Goal: Check status: Check status

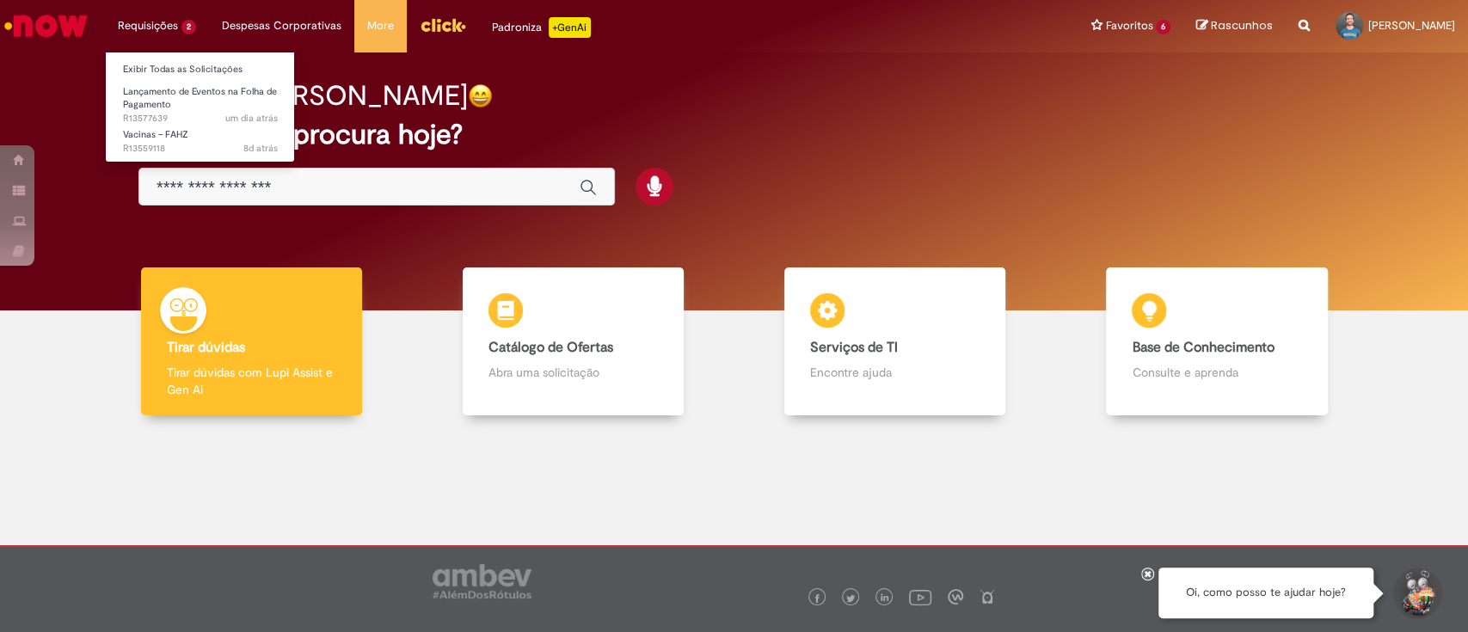
click at [179, 24] on li "Requisições 2 Exibir Todas as Solicitações Lançamento de Eventos na Folha de Pa…" at bounding box center [157, 26] width 104 height 52
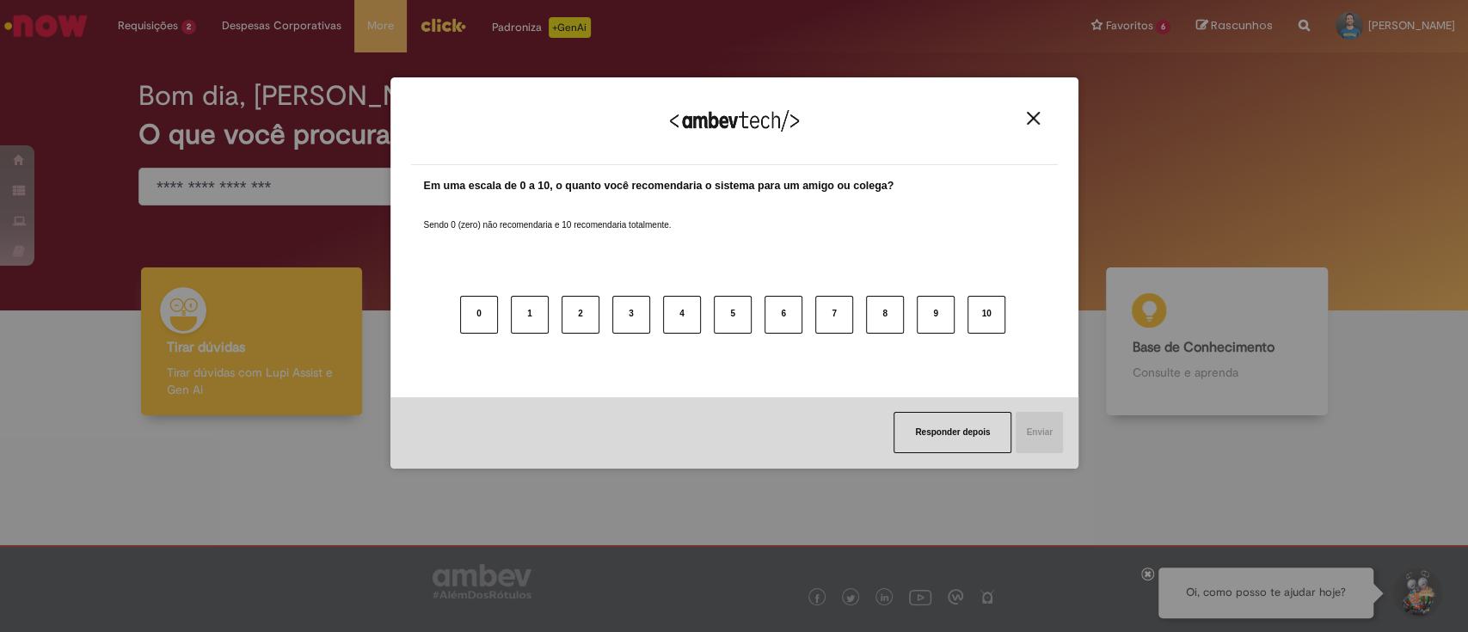
click at [1027, 114] on img "Close" at bounding box center [1033, 118] width 13 height 13
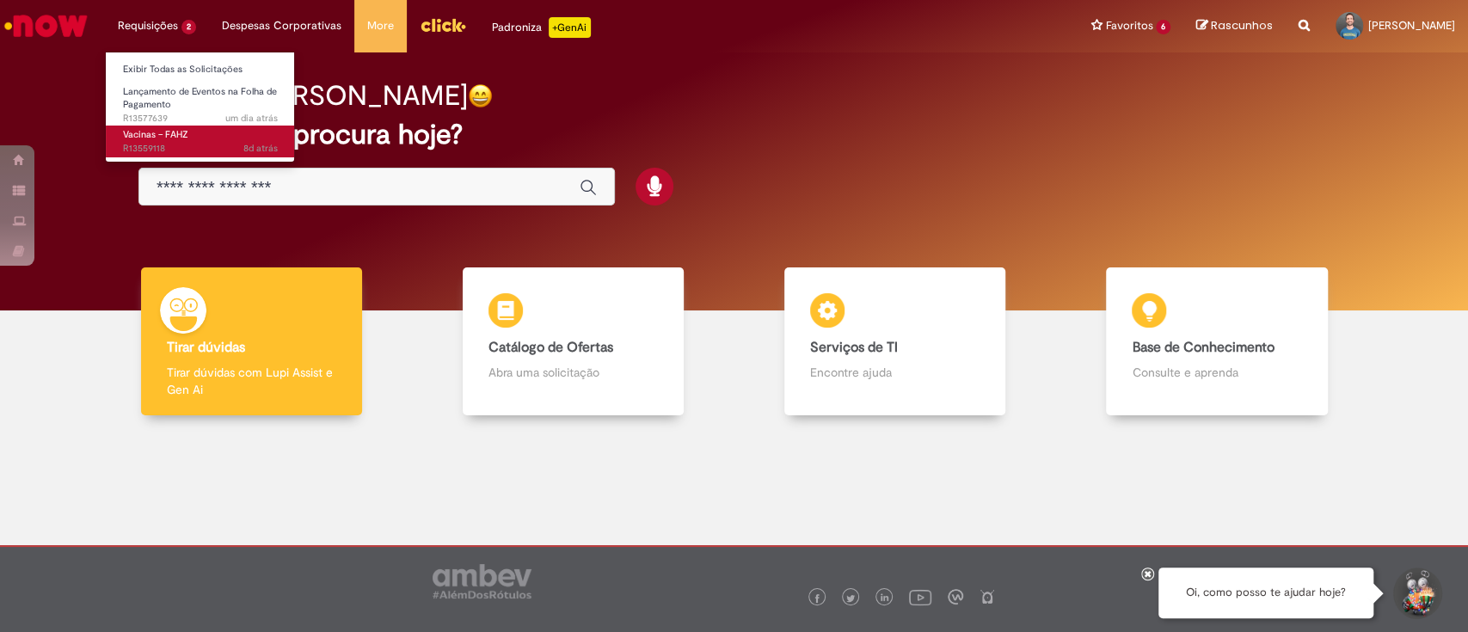
click at [163, 138] on span "Vacinas – FAHZ" at bounding box center [155, 134] width 65 height 13
click at [165, 134] on span "Vacinas – FAHZ" at bounding box center [155, 134] width 65 height 13
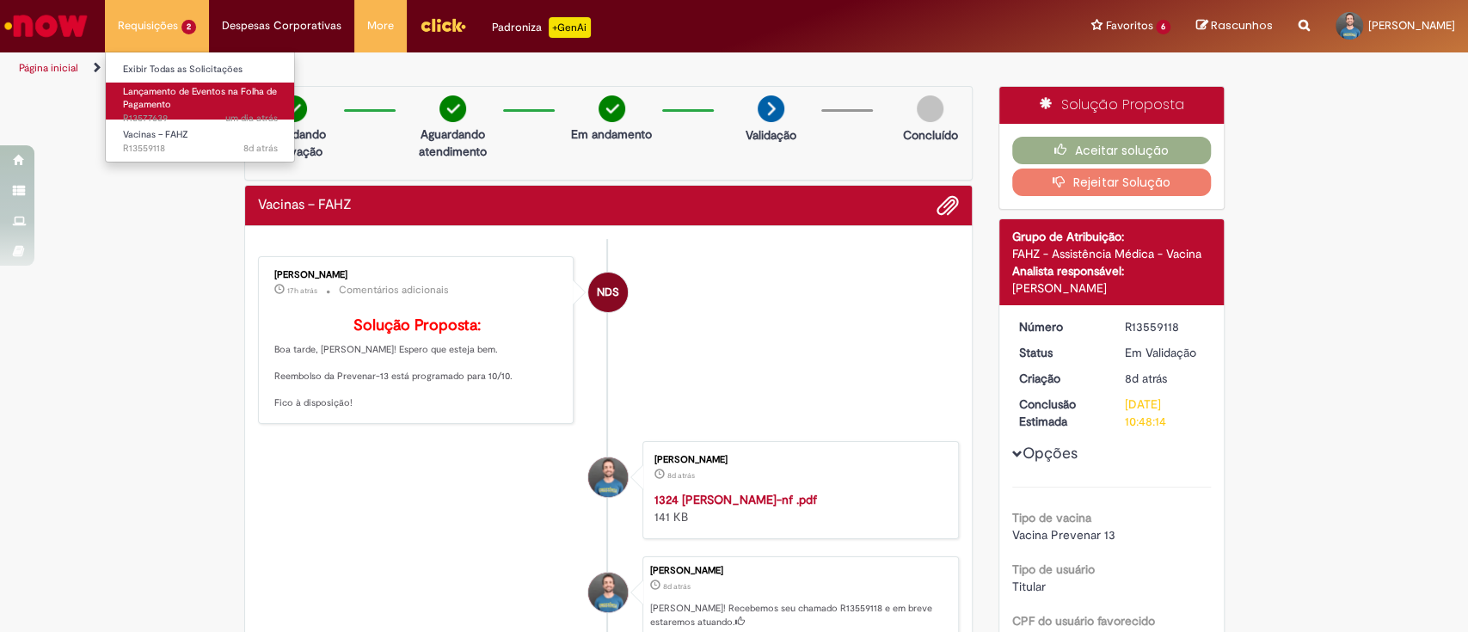
click at [169, 102] on span "Lançamento de Eventos na Folha de Pagamento" at bounding box center [200, 98] width 154 height 27
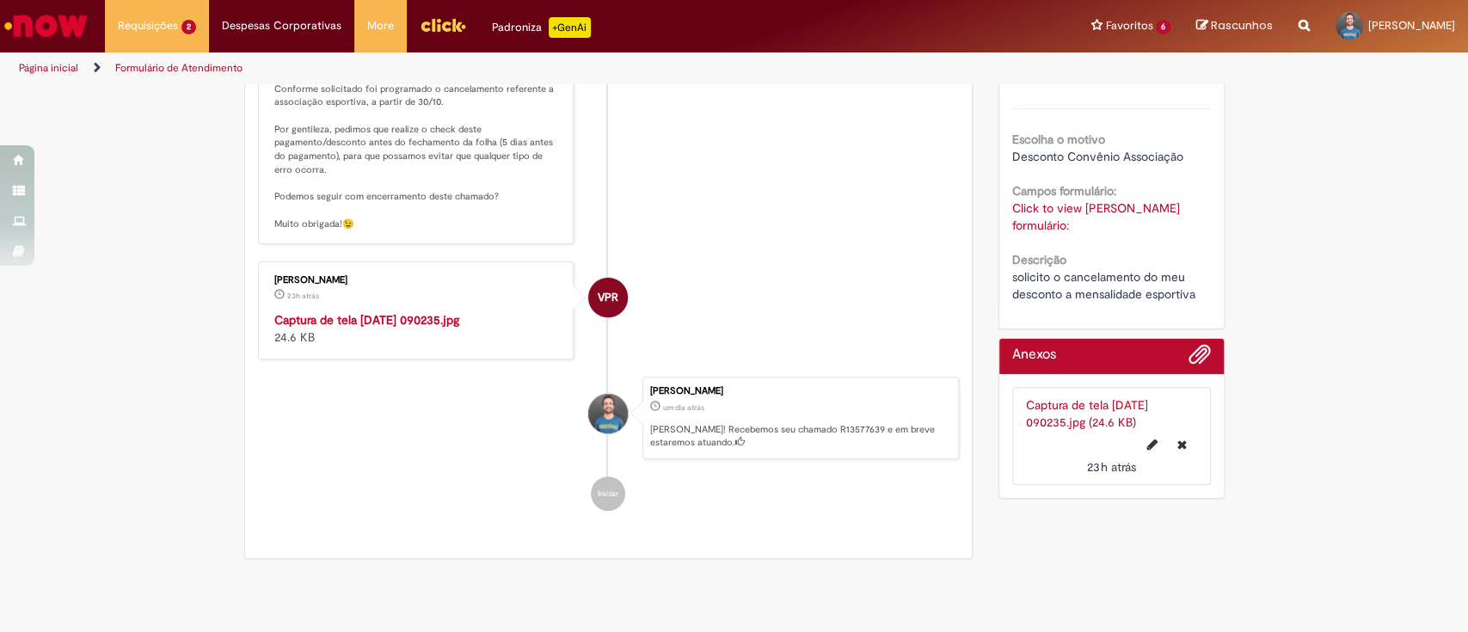
scroll to position [229, 0]
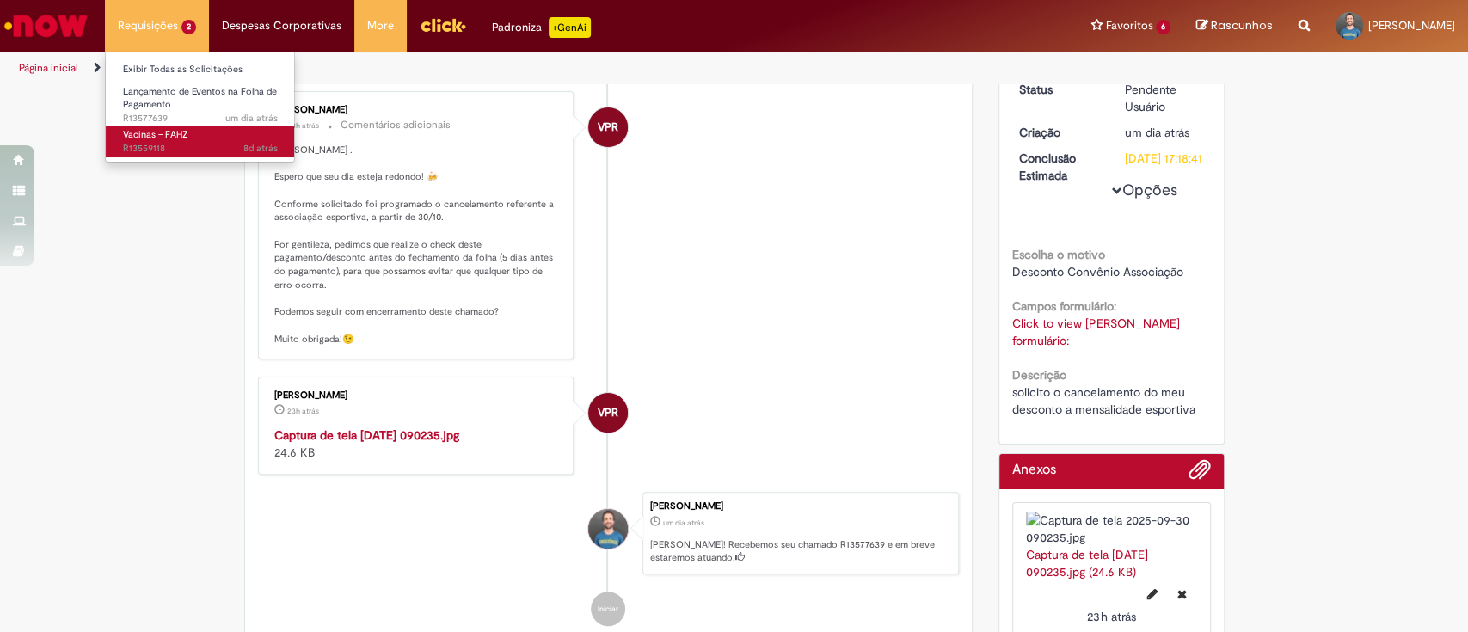
click at [145, 137] on span "Vacinas – FAHZ" at bounding box center [155, 134] width 65 height 13
